Goal: Information Seeking & Learning: Find specific fact

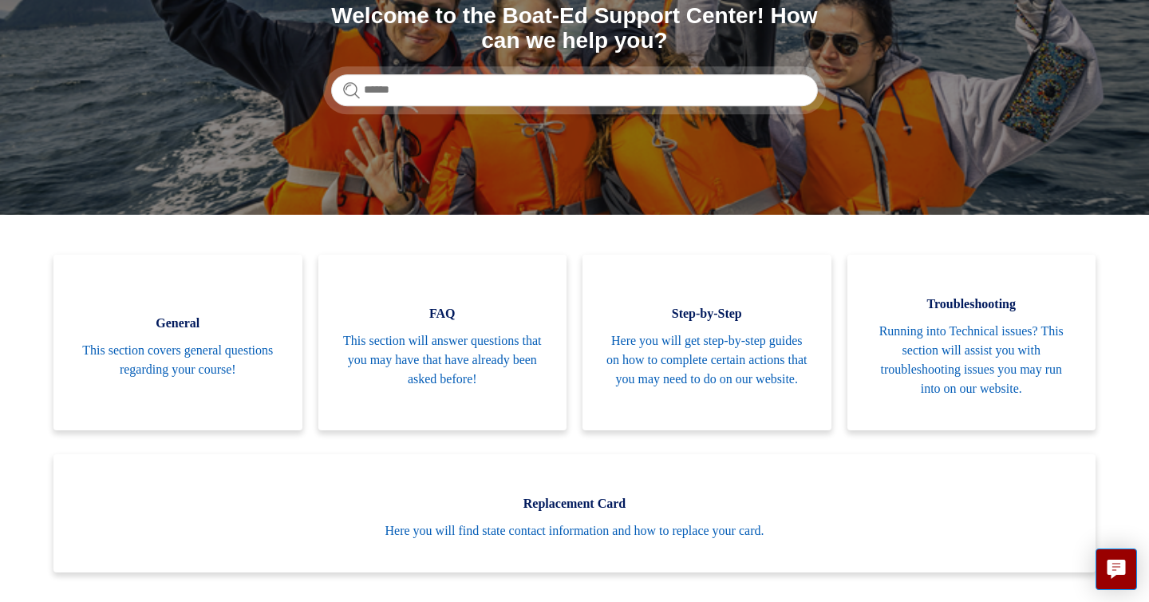
scroll to position [212, 0]
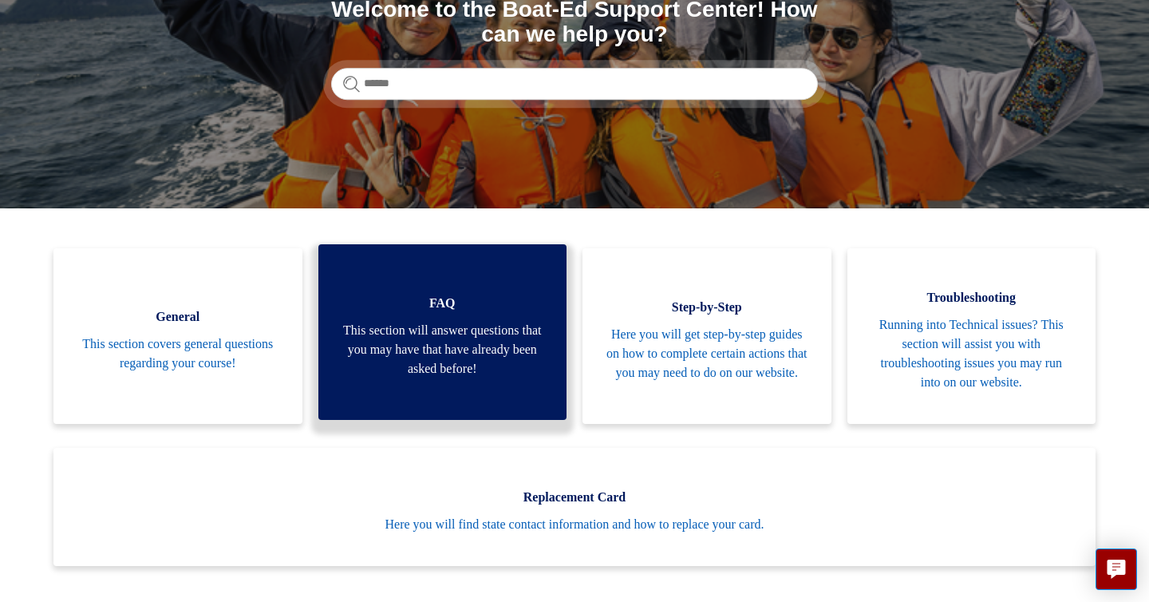
click at [499, 359] on span "This section will answer questions that you may have that have already been ask…" at bounding box center [442, 349] width 201 height 57
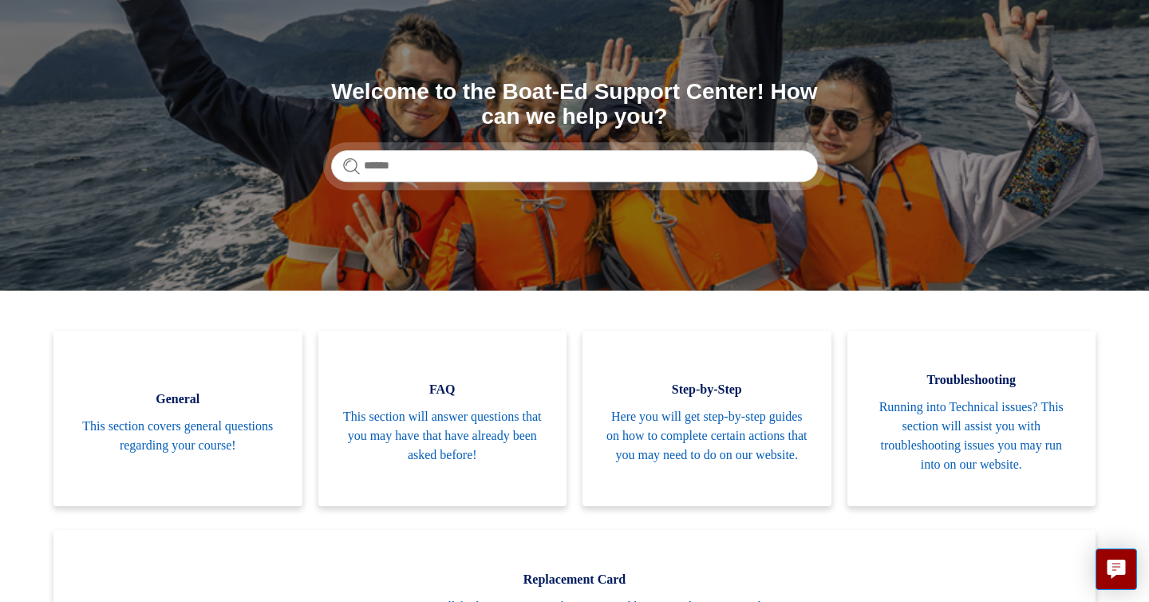
scroll to position [0, 0]
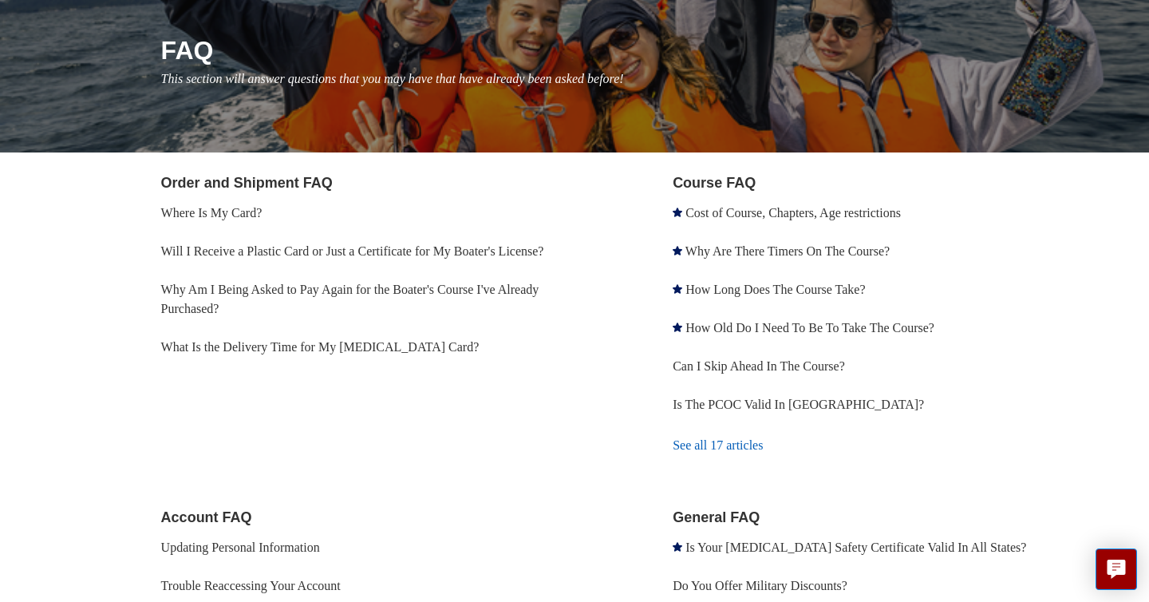
scroll to position [180, 0]
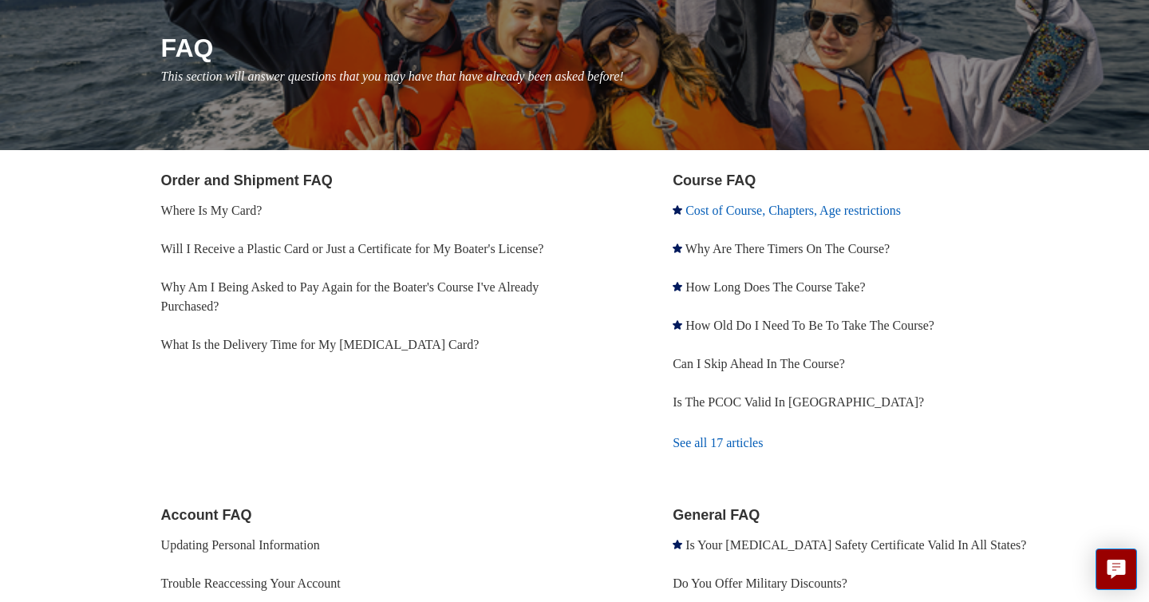
click at [739, 211] on link "Cost of Course, Chapters, Age restrictions" at bounding box center [793, 211] width 215 height 14
